Goal: Task Accomplishment & Management: Manage account settings

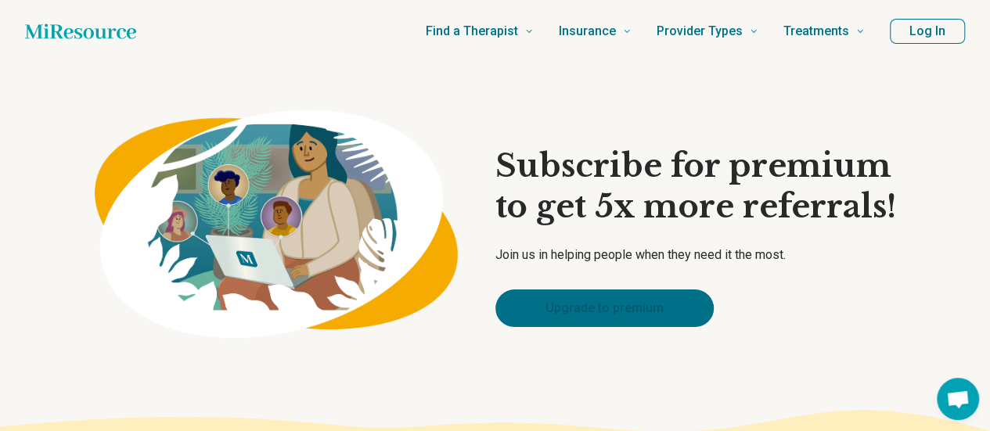
click at [689, 310] on link "Upgrade to premium" at bounding box center [604, 308] width 218 height 38
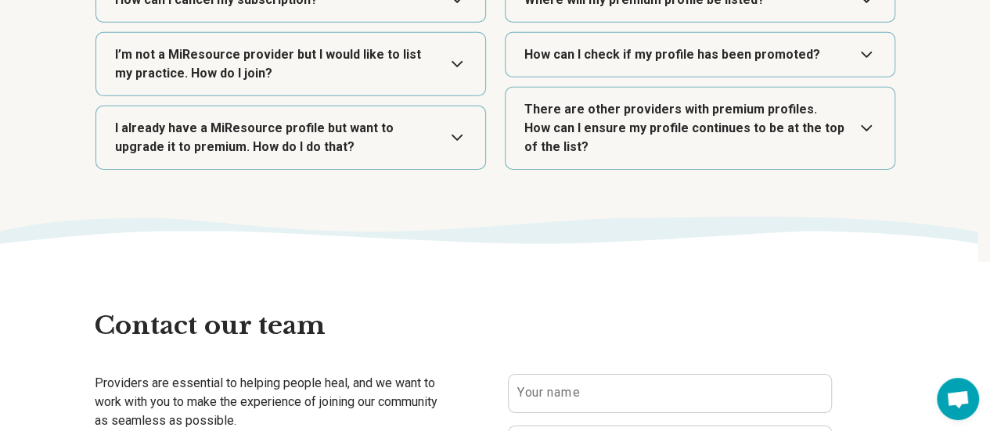
scroll to position [2461, 0]
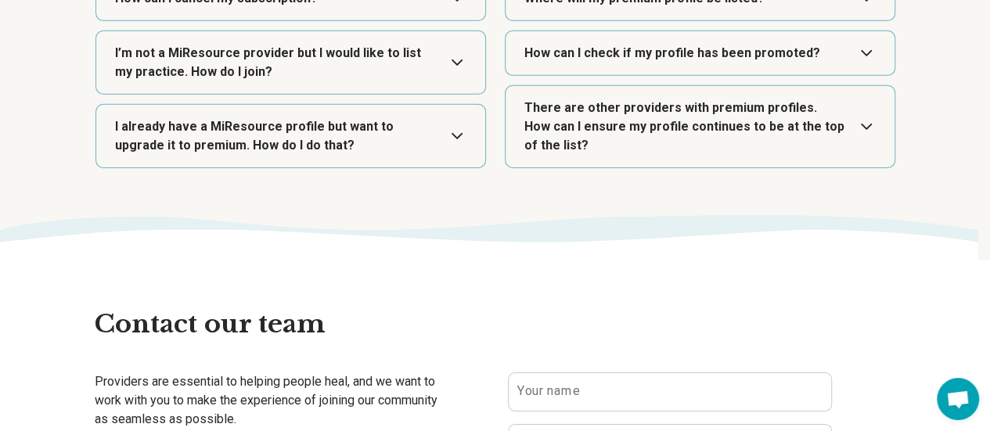
click at [773, 118] on button "Expand" at bounding box center [700, 126] width 376 height 81
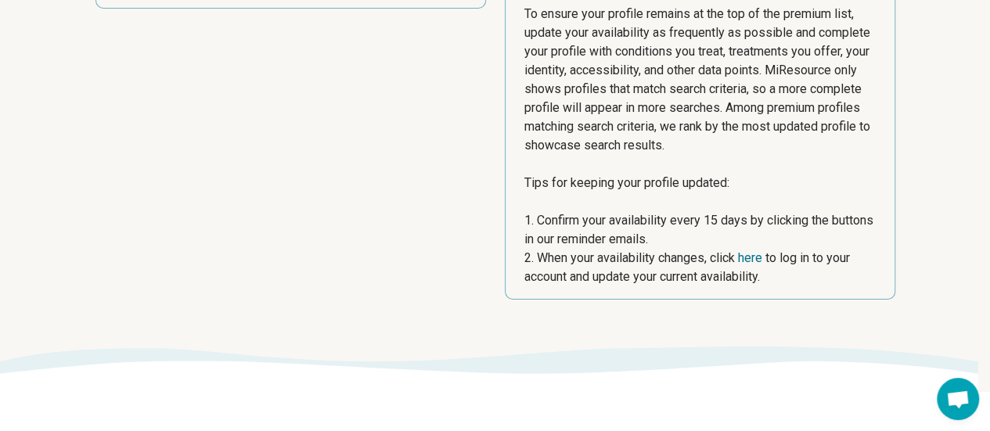
scroll to position [2624, 0]
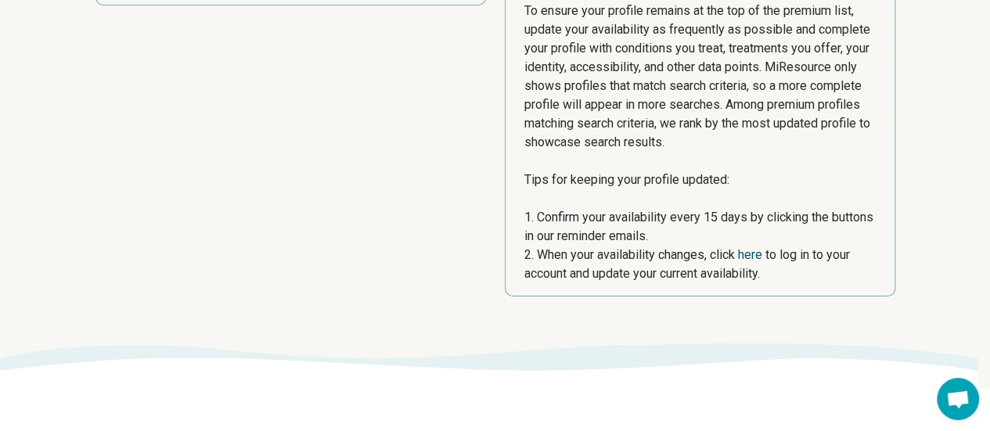
click at [758, 250] on link "here" at bounding box center [750, 254] width 24 height 15
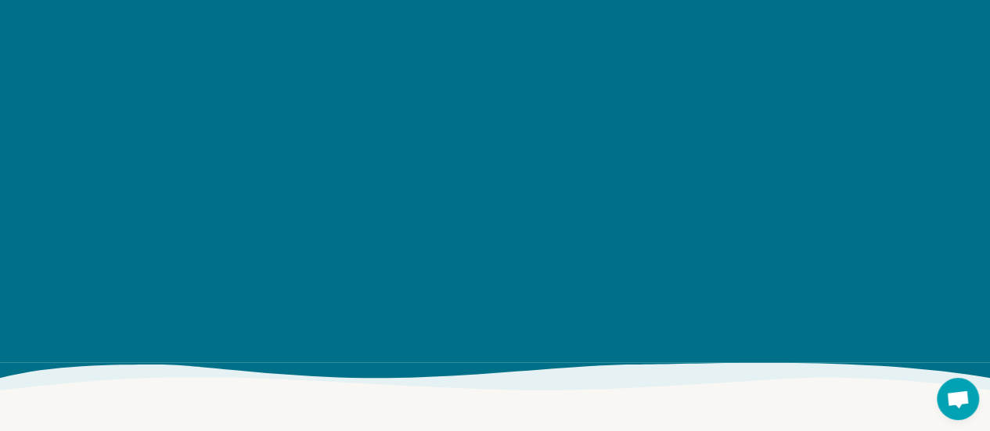
scroll to position [1832, 0]
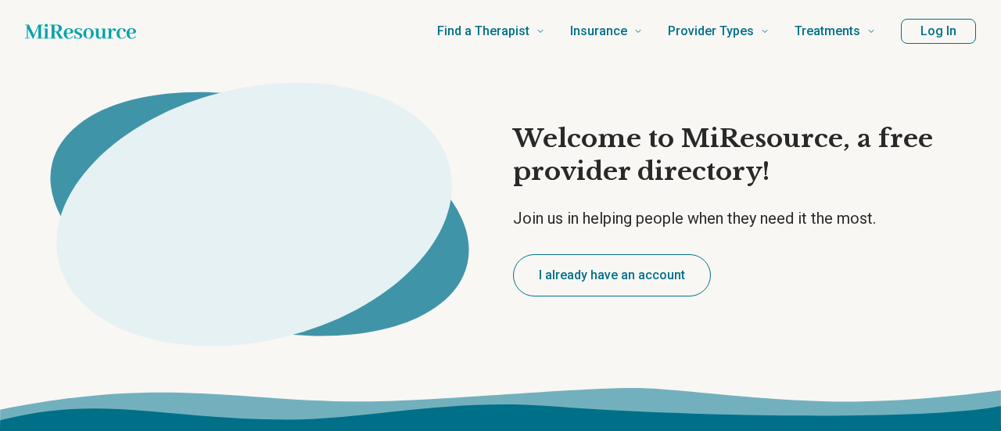
type textarea "*"
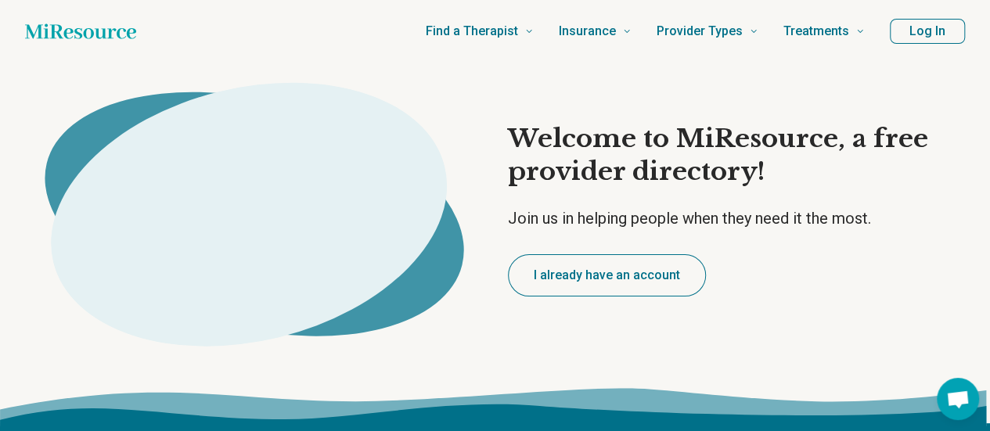
click at [911, 31] on button "Log In" at bounding box center [927, 31] width 75 height 25
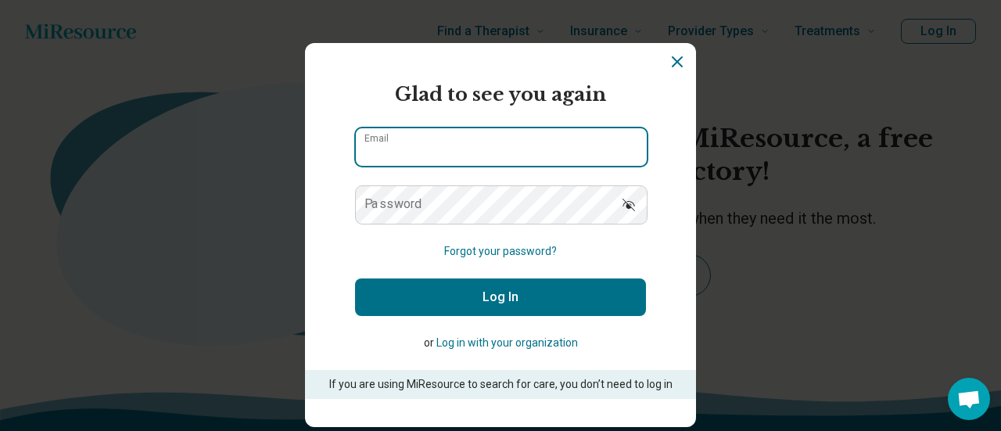
click at [581, 158] on input "Email" at bounding box center [501, 147] width 291 height 38
type input "**********"
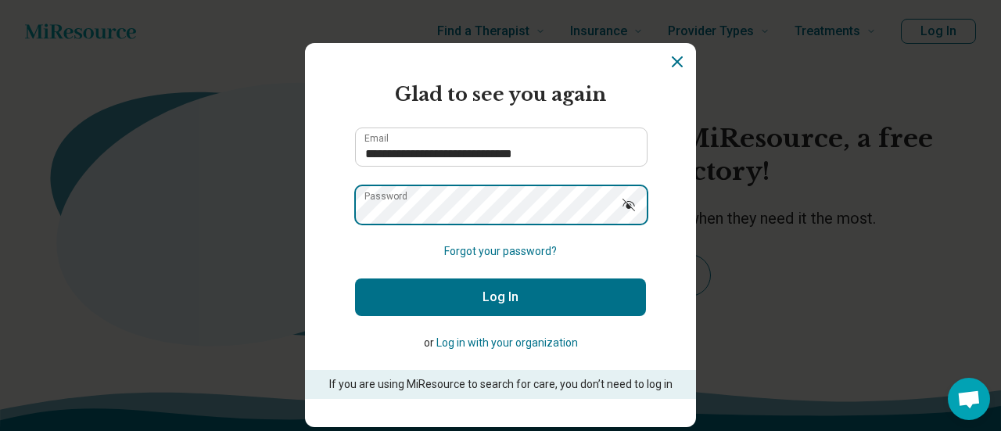
click at [355, 279] on button "Log In" at bounding box center [500, 298] width 291 height 38
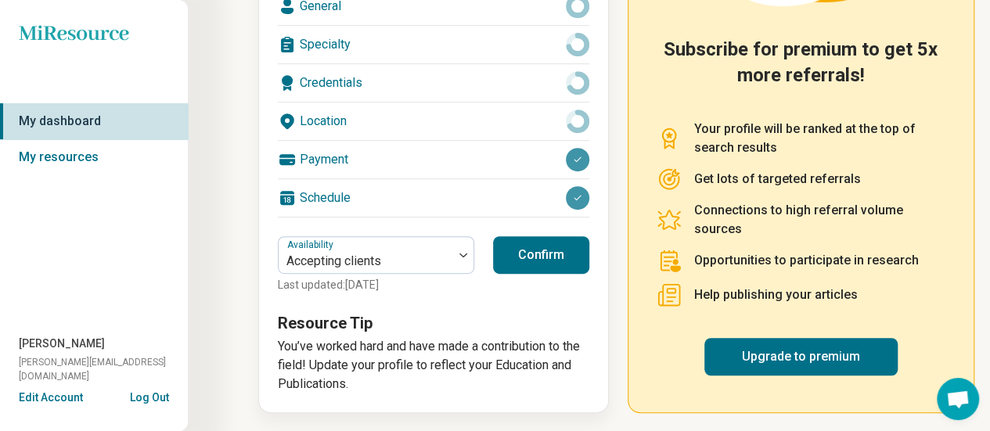
scroll to position [302, 0]
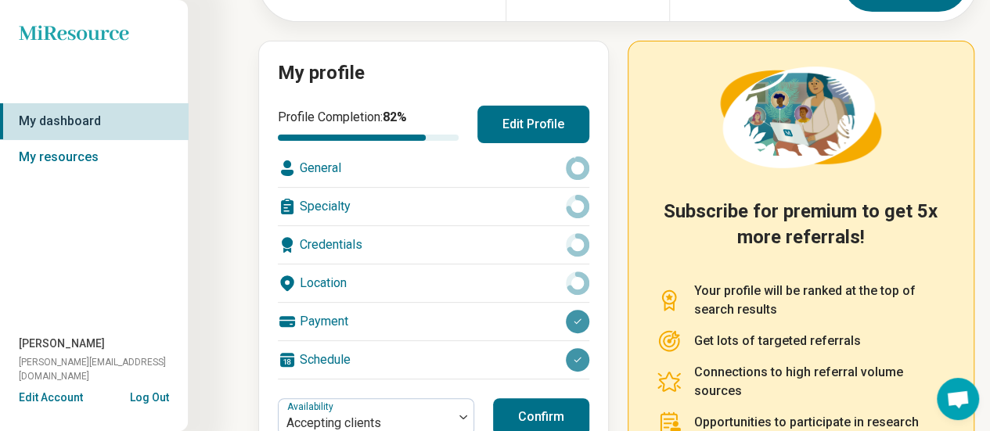
scroll to position [143, 0]
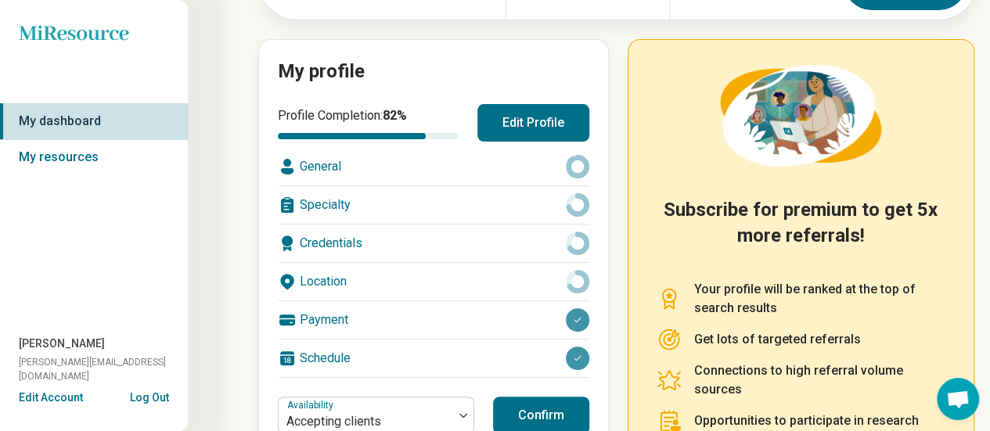
click at [54, 401] on button "Edit Account" at bounding box center [51, 398] width 64 height 16
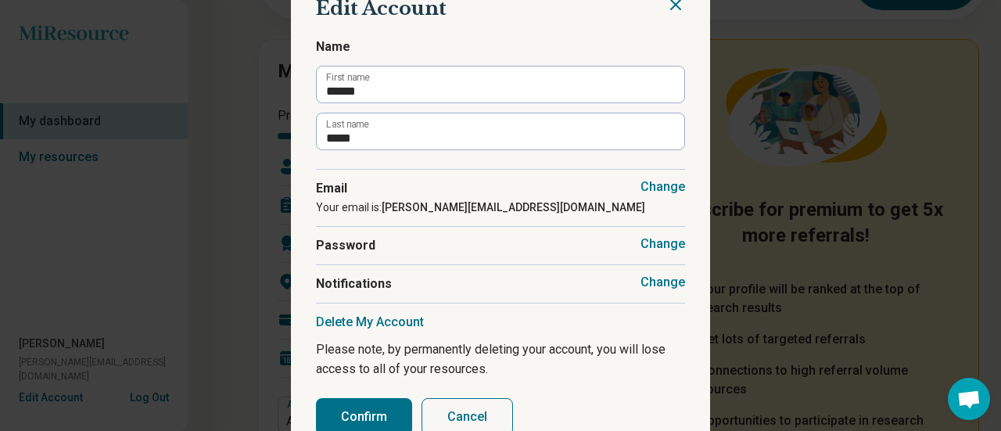
click at [446, 409] on button "Cancel" at bounding box center [468, 417] width 92 height 38
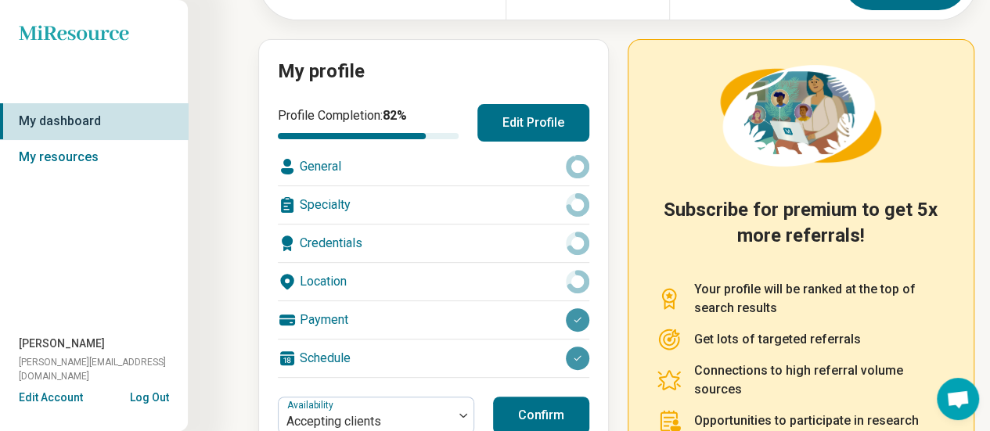
click at [352, 162] on div "General" at bounding box center [433, 167] width 311 height 38
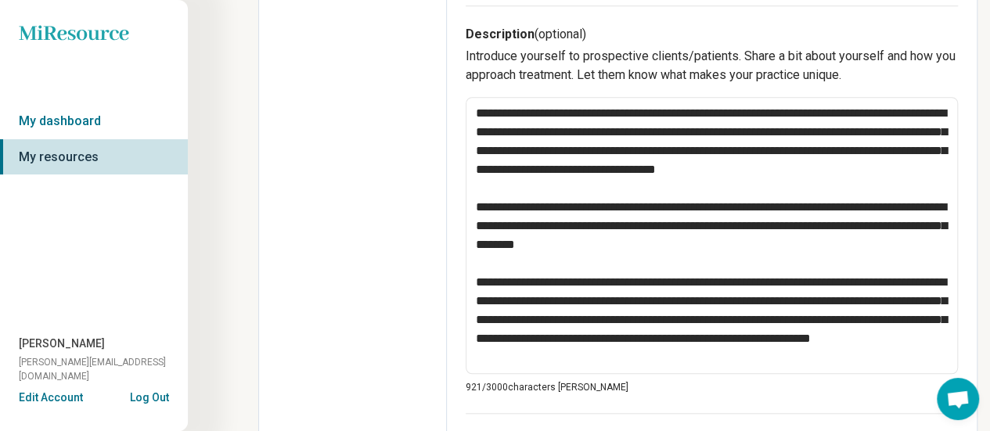
scroll to position [625, 0]
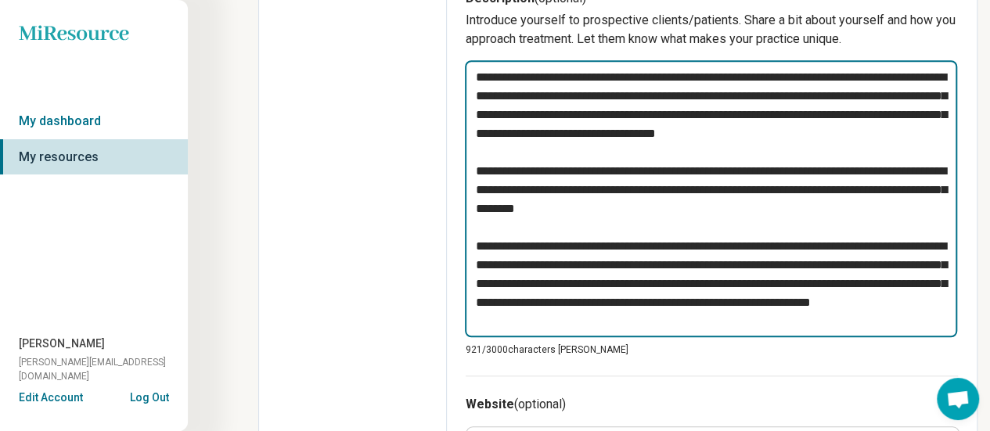
click at [560, 187] on textarea "**********" at bounding box center [711, 198] width 492 height 276
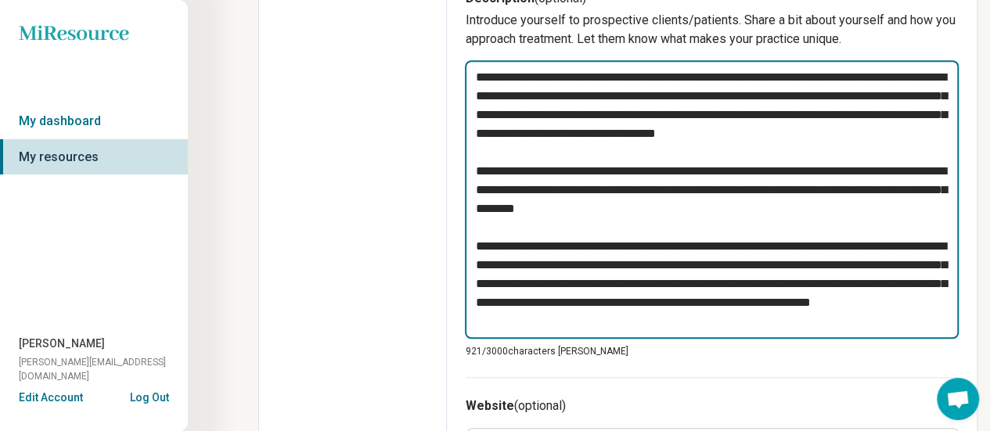
paste textarea "**********"
type textarea "*"
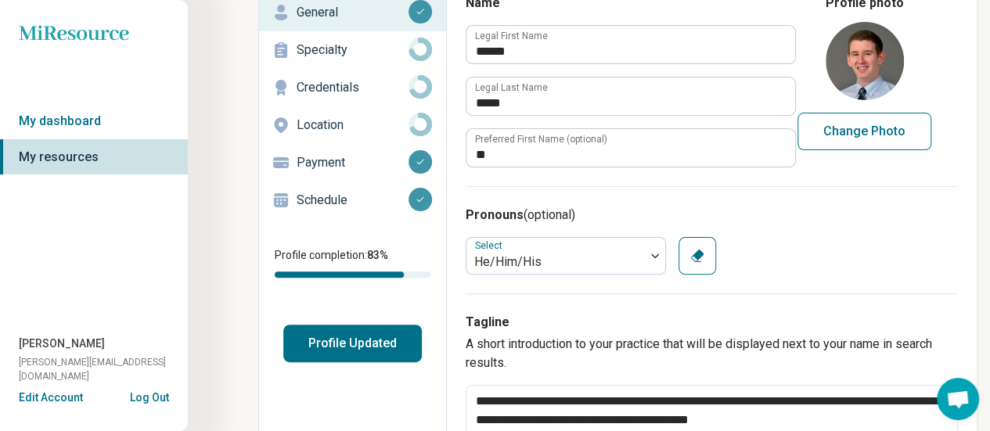
scroll to position [0, 0]
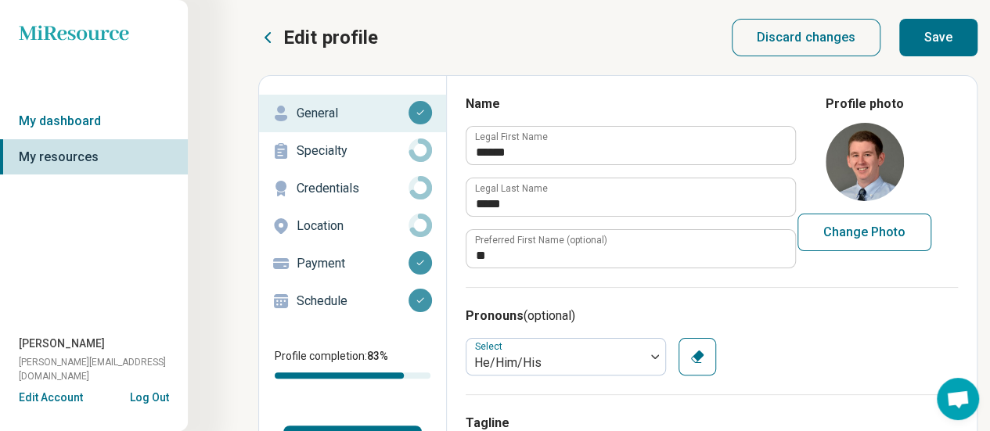
type textarea "**********"
click at [951, 29] on button "Save" at bounding box center [938, 38] width 78 height 38
click at [346, 145] on p "Specialty" at bounding box center [353, 151] width 112 height 19
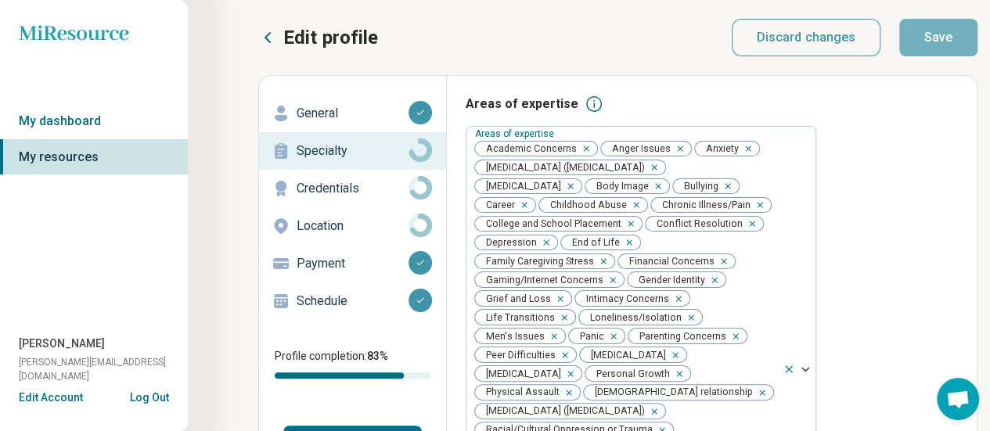
click at [358, 185] on p "Credentials" at bounding box center [353, 188] width 112 height 19
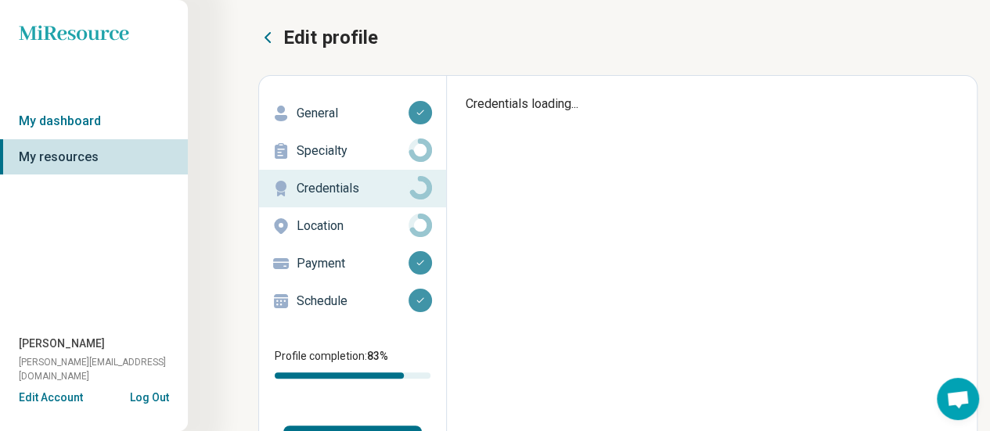
type textarea "*"
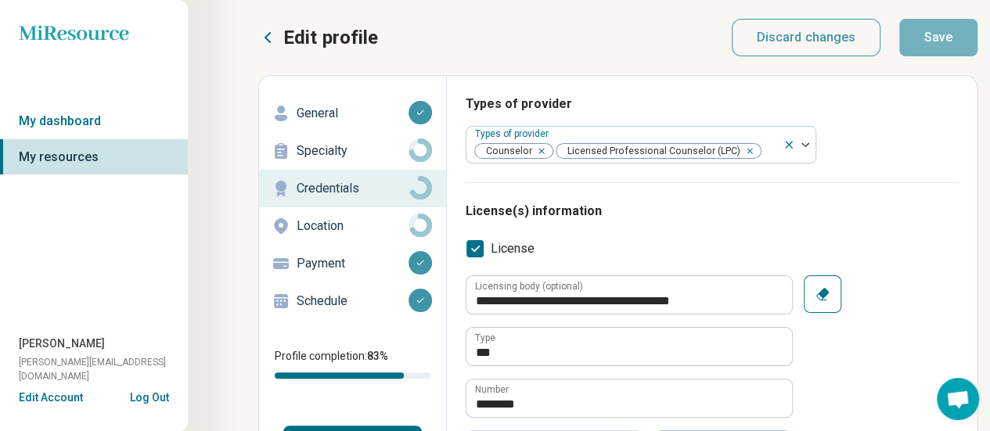
click at [338, 217] on p "Location" at bounding box center [353, 226] width 112 height 19
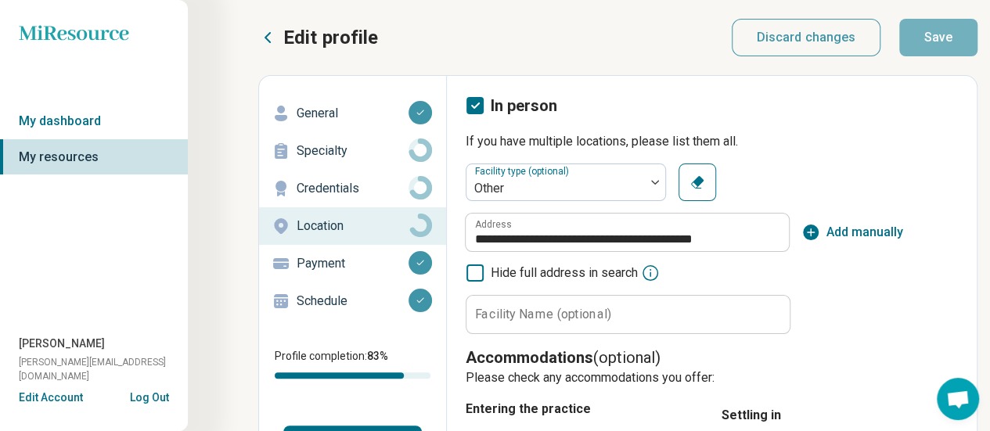
click at [354, 29] on p "Edit profile" at bounding box center [330, 37] width 95 height 25
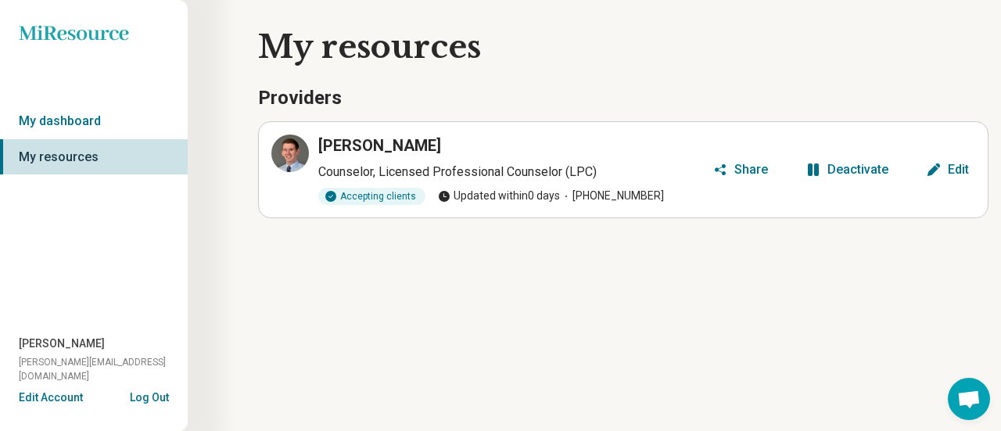
click at [354, 29] on h1 "My resources" at bounding box center [623, 47] width 731 height 44
click at [120, 128] on link "My dashboard" at bounding box center [94, 121] width 188 height 36
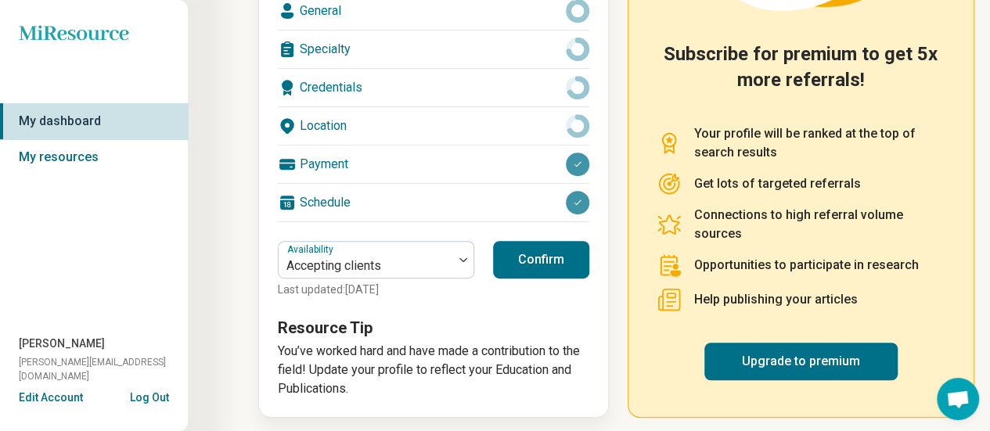
scroll to position [304, 0]
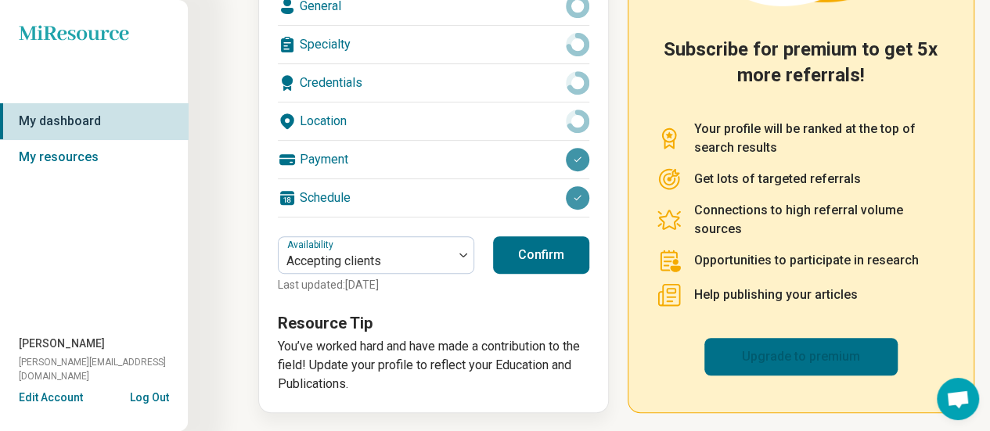
click at [818, 339] on link "Upgrade to premium" at bounding box center [800, 357] width 193 height 38
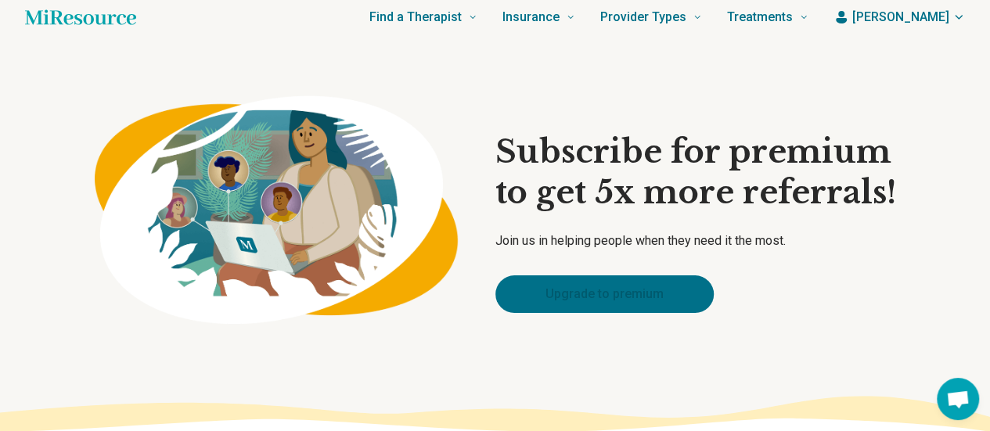
click at [657, 293] on link "Upgrade to premium" at bounding box center [604, 294] width 218 height 38
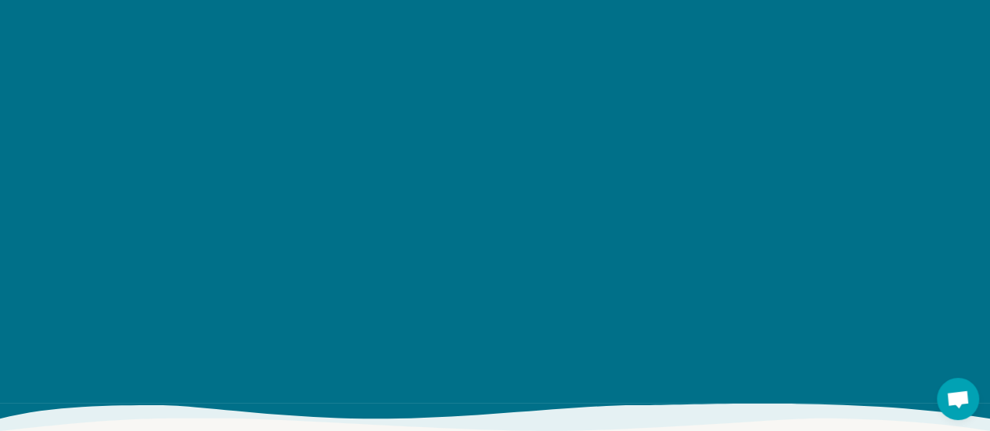
scroll to position [1958, 0]
